Goal: Task Accomplishment & Management: Manage account settings

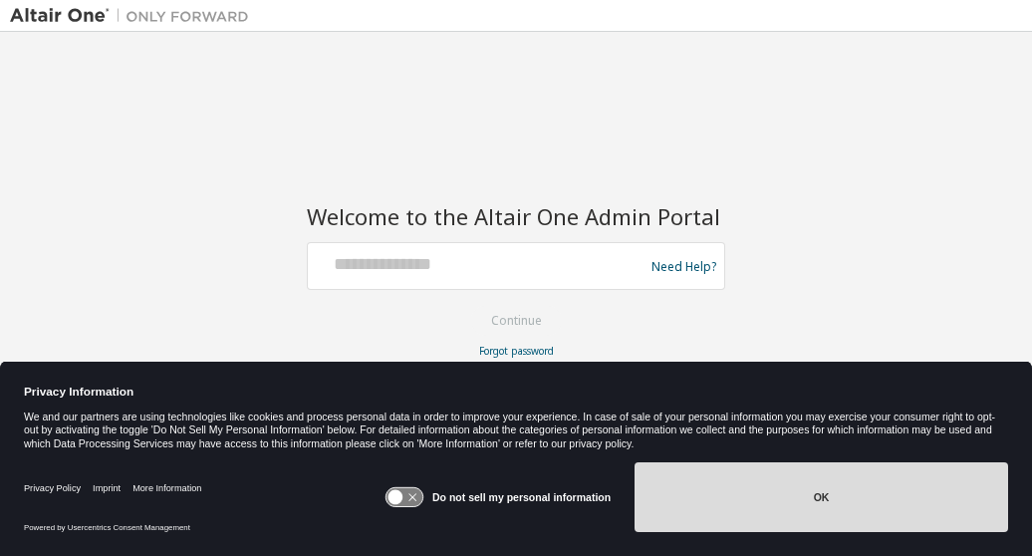
drag, startPoint x: 701, startPoint y: 460, endPoint x: 703, endPoint y: 477, distance: 17.0
click at [701, 460] on div "Do not sell my personal information OK" at bounding box center [695, 499] width 623 height 90
click at [727, 507] on button "OK" at bounding box center [820, 497] width 373 height 70
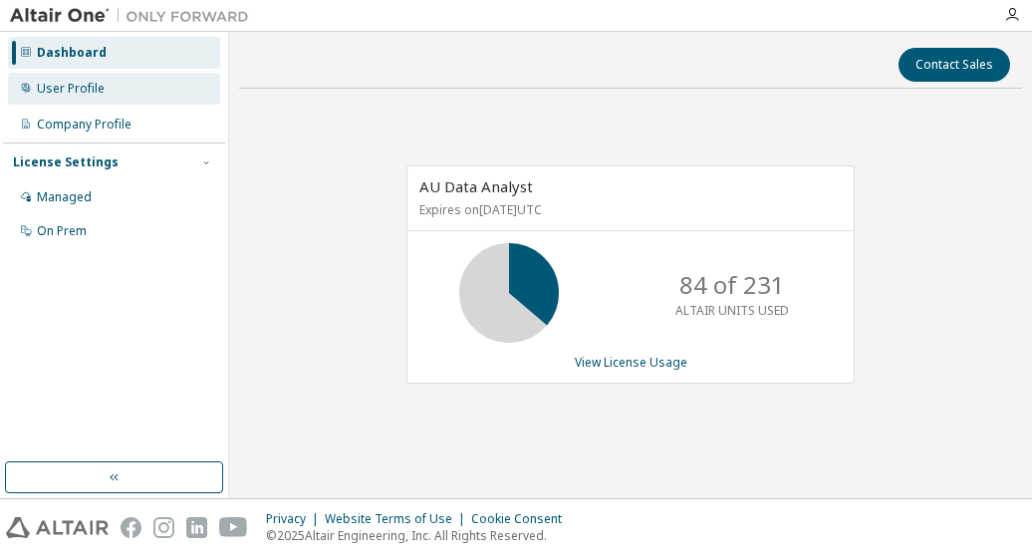
click at [129, 99] on div "User Profile" at bounding box center [114, 89] width 212 height 32
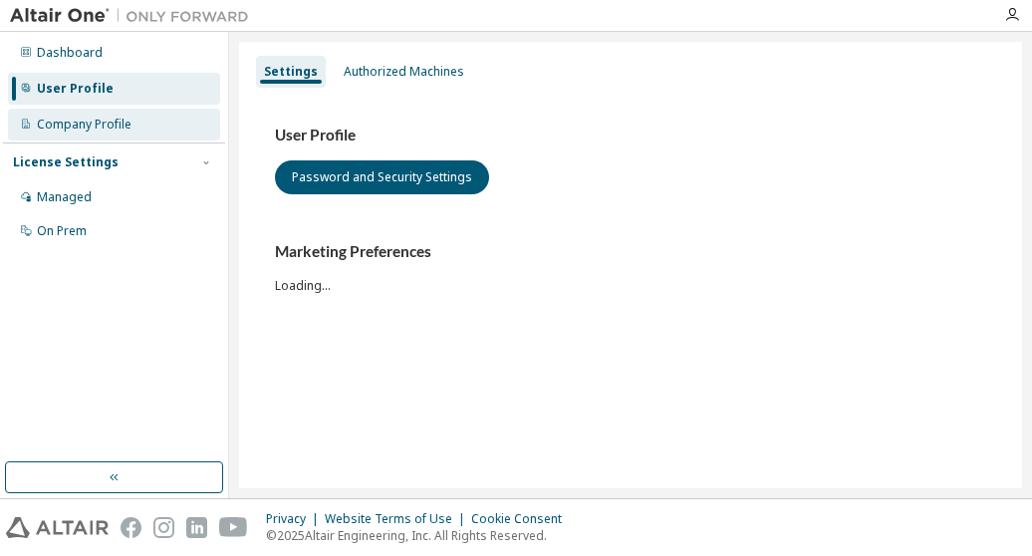
click at [129, 133] on div "Company Profile" at bounding box center [114, 125] width 212 height 32
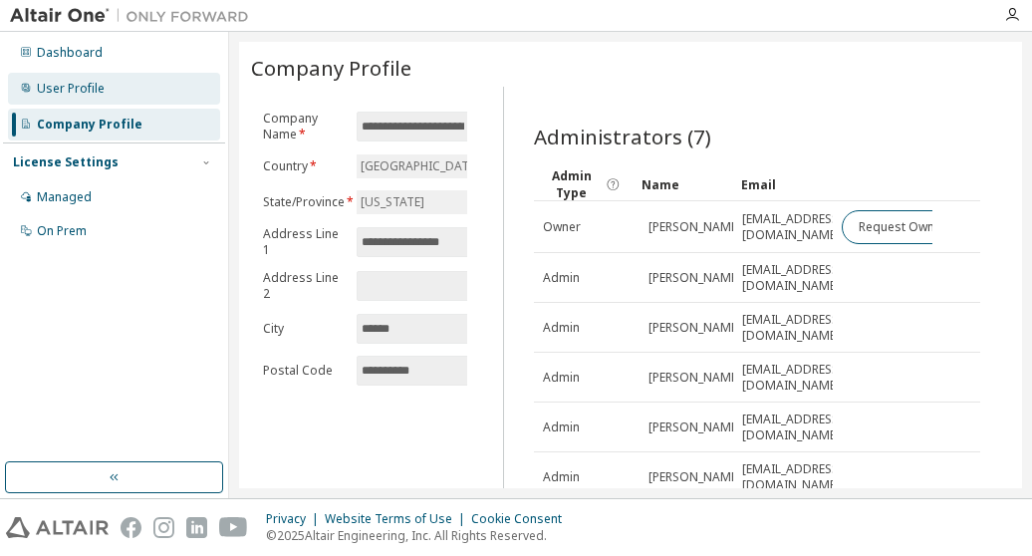
click at [149, 93] on div "User Profile" at bounding box center [114, 89] width 212 height 32
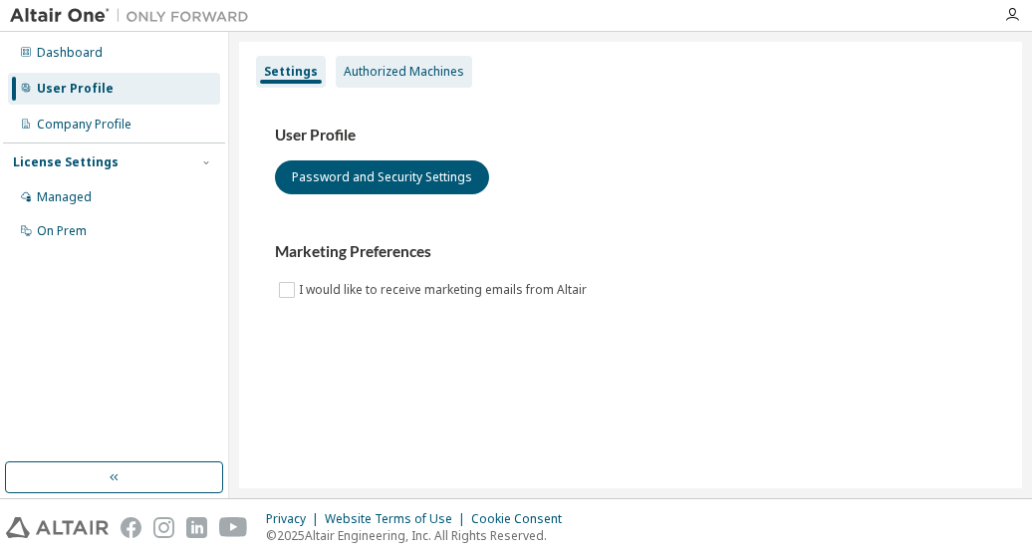
click at [384, 75] on div "Authorized Machines" at bounding box center [404, 72] width 120 height 16
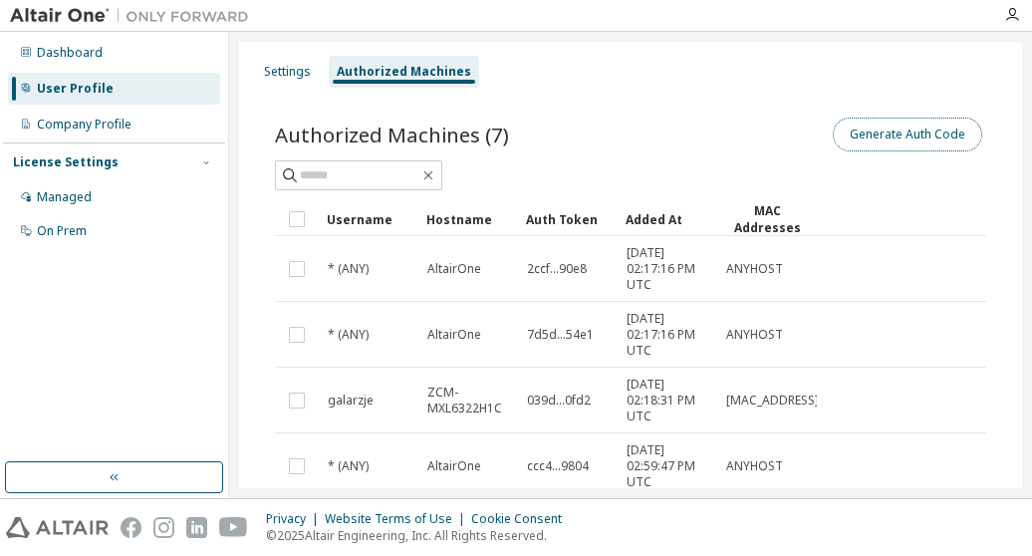
click at [892, 126] on button "Generate Auth Code" at bounding box center [907, 135] width 149 height 34
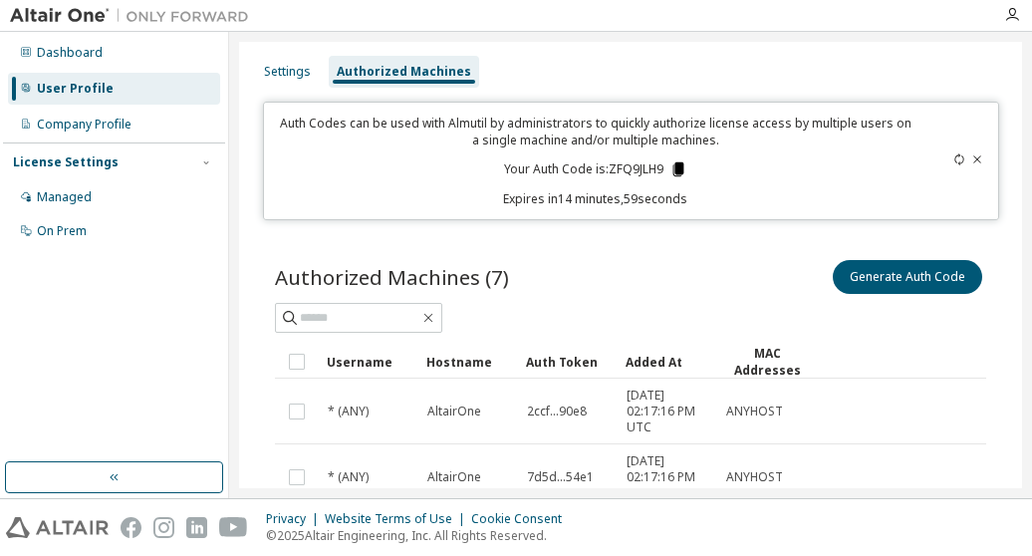
click at [673, 165] on icon at bounding box center [678, 169] width 11 height 14
